Goal: Task Accomplishment & Management: Manage account settings

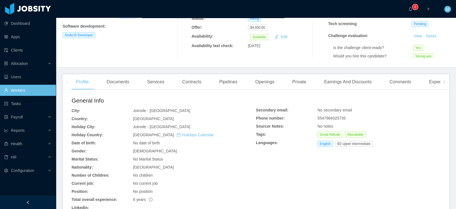
scroll to position [204, 0]
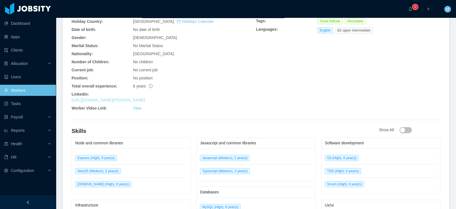
click at [131, 99] on link "https://www.linkedin.com/in/rodrigo-moreira-de-matos" at bounding box center [107, 100] width 73 height 4
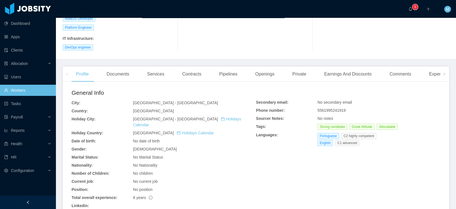
scroll to position [192, 0]
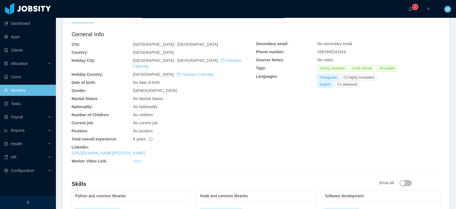
click at [133, 159] on link "View" at bounding box center [137, 161] width 8 height 4
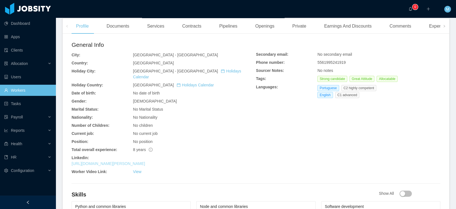
click at [135, 162] on link "https://www.linkedin.com/in/gabriel-bragavera" at bounding box center [107, 164] width 73 height 4
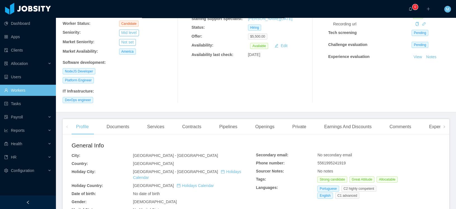
scroll to position [0, 0]
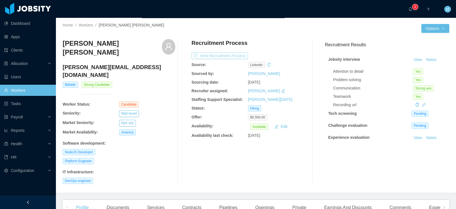
click at [235, 56] on button "View Recruitment Process" at bounding box center [219, 56] width 56 height 7
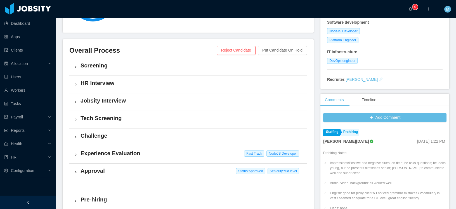
scroll to position [190, 0]
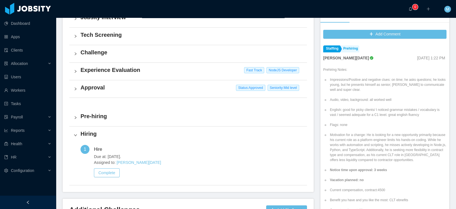
click at [91, 89] on h4 "Approval" at bounding box center [191, 88] width 222 height 8
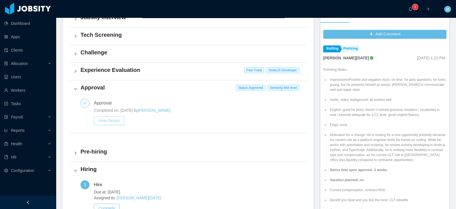
click at [117, 116] on button "View Details" at bounding box center [109, 120] width 30 height 9
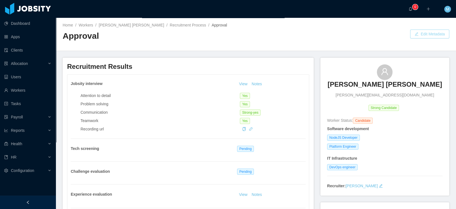
click at [419, 32] on button "Edit Metadata" at bounding box center [429, 34] width 39 height 9
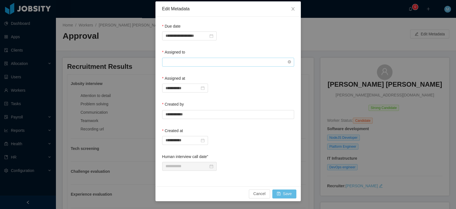
click at [186, 61] on input "text" at bounding box center [228, 62] width 132 height 9
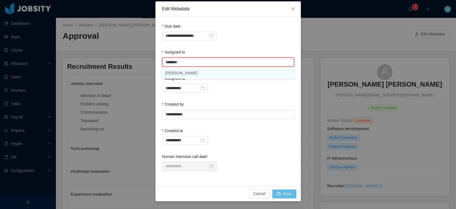
click at [183, 73] on li "Mauricio Lopez" at bounding box center [228, 73] width 132 height 9
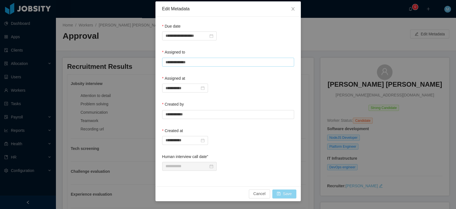
type input "**********"
click at [280, 190] on button "Save" at bounding box center [284, 194] width 24 height 9
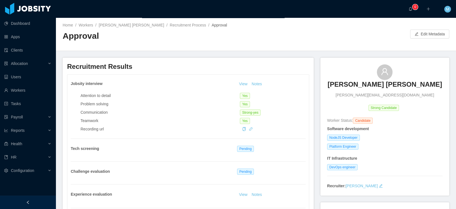
click at [124, 27] on div "Home / Workers / Gabriel Costa Braga / Recruitment Process / Approval /" at bounding box center [159, 25] width 193 height 6
click at [122, 22] on div "Home / Workers / Gabriel Costa Braga / Recruitment Process / Approval /" at bounding box center [159, 25] width 193 height 6
click at [129, 25] on link "Gabriel Costa Braga" at bounding box center [131, 25] width 65 height 4
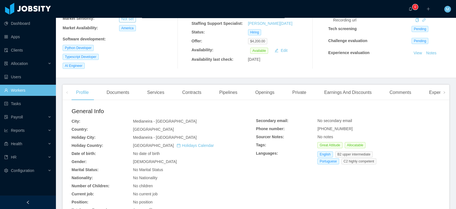
scroll to position [111, 0]
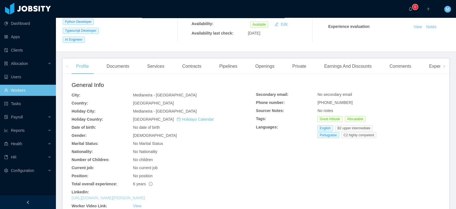
click at [139, 196] on link "[URL][DOMAIN_NAME][PERSON_NAME]" at bounding box center [107, 198] width 73 height 4
click at [396, 70] on div "Profile Documents Services Contracts Pipelines Openings Private Earnings And Di…" at bounding box center [256, 174] width 386 height 230
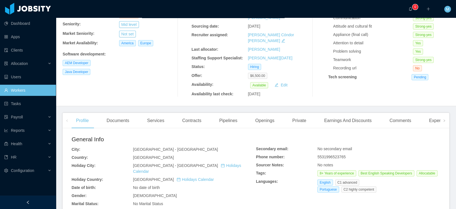
scroll to position [170, 0]
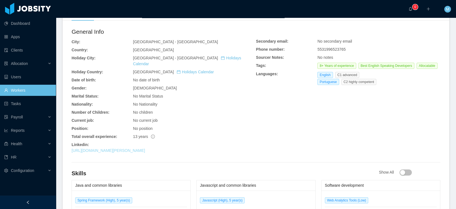
click at [114, 149] on link "[URL][DOMAIN_NAME][PERSON_NAME]" at bounding box center [107, 151] width 73 height 4
